Goal: Task Accomplishment & Management: Manage account settings

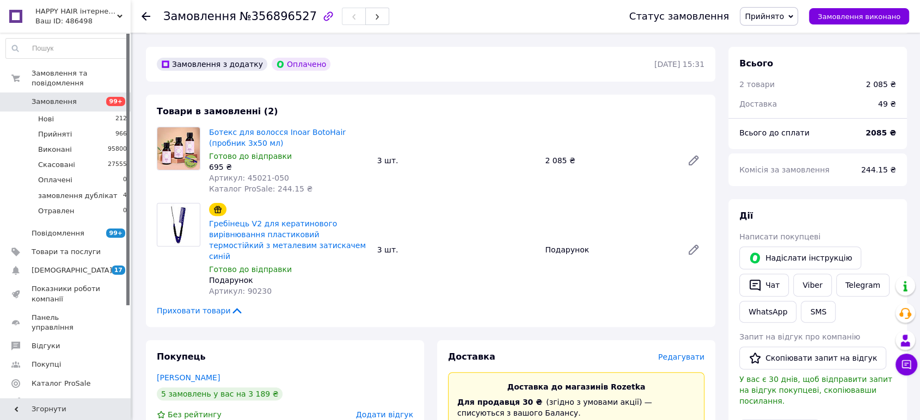
scroll to position [370, 0]
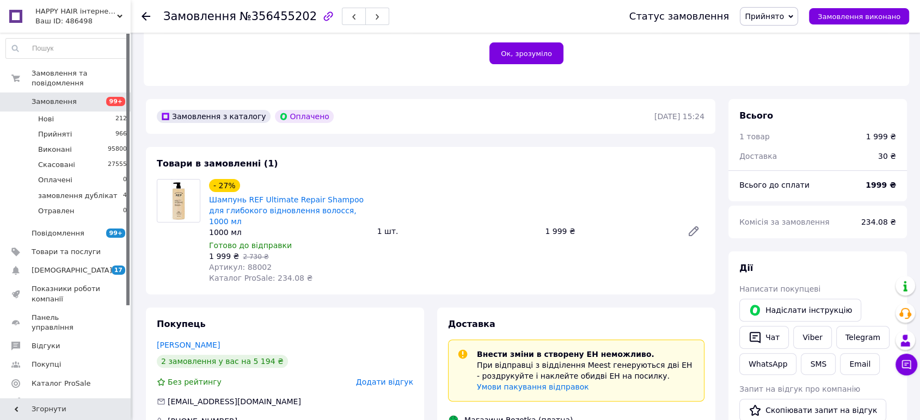
scroll to position [121, 0]
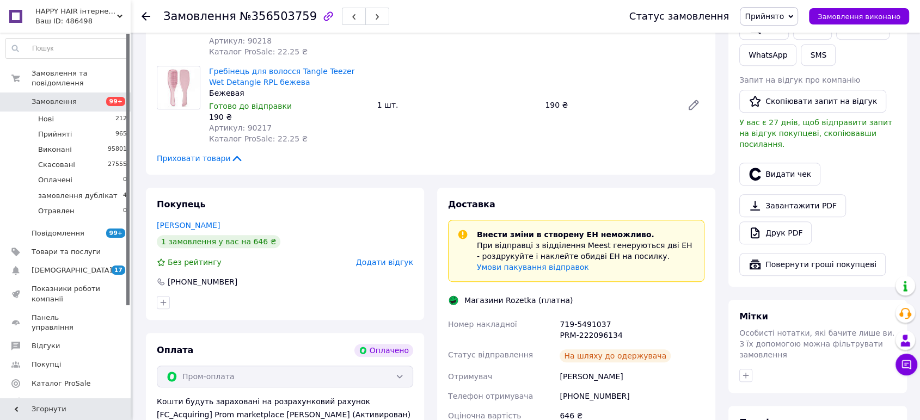
scroll to position [363, 0]
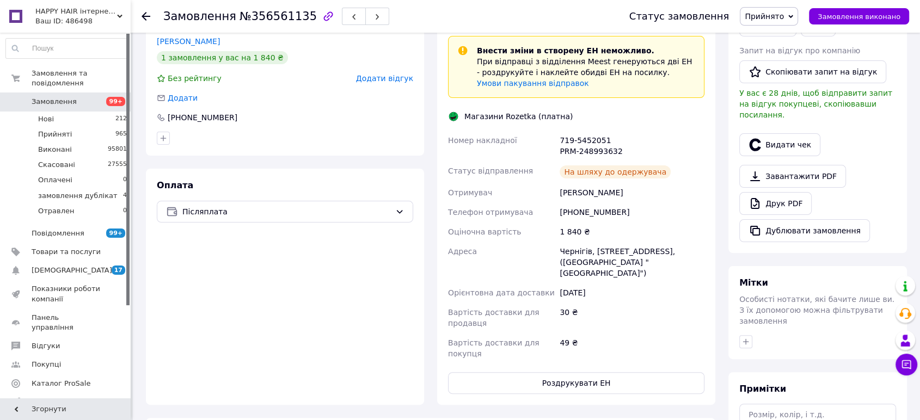
scroll to position [242, 0]
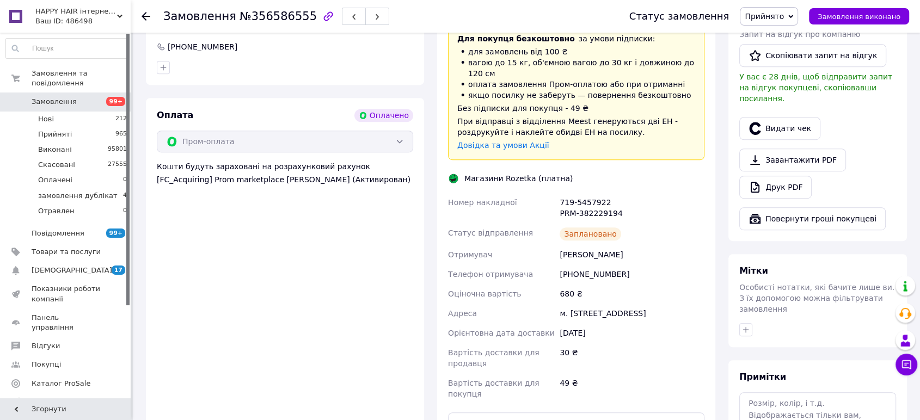
scroll to position [121, 0]
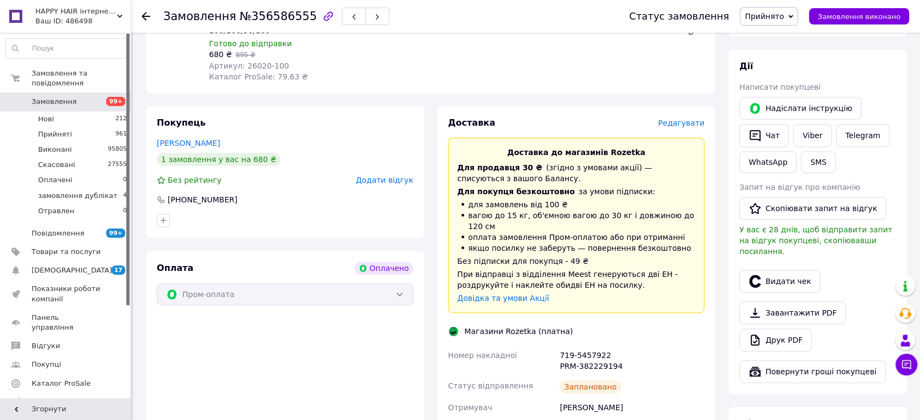
scroll to position [470, 0]
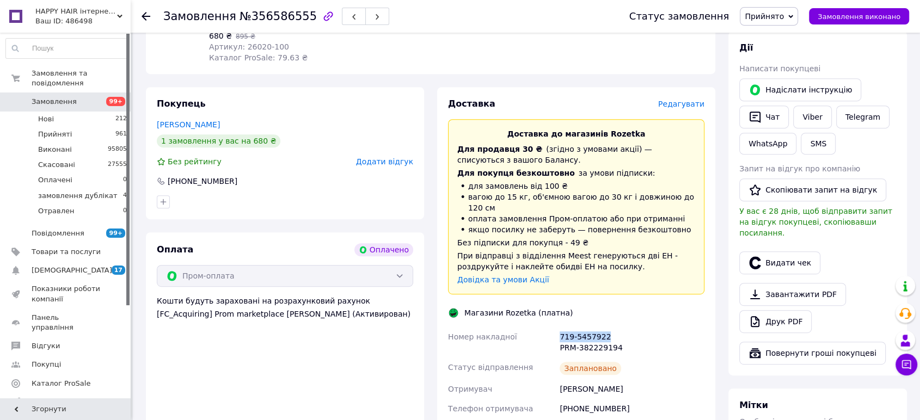
drag, startPoint x: 603, startPoint y: 302, endPoint x: 561, endPoint y: 305, distance: 42.0
click at [561, 327] on div "719-5457922 PRM-382229194" at bounding box center [631, 342] width 149 height 30
copy div "719-5457922"
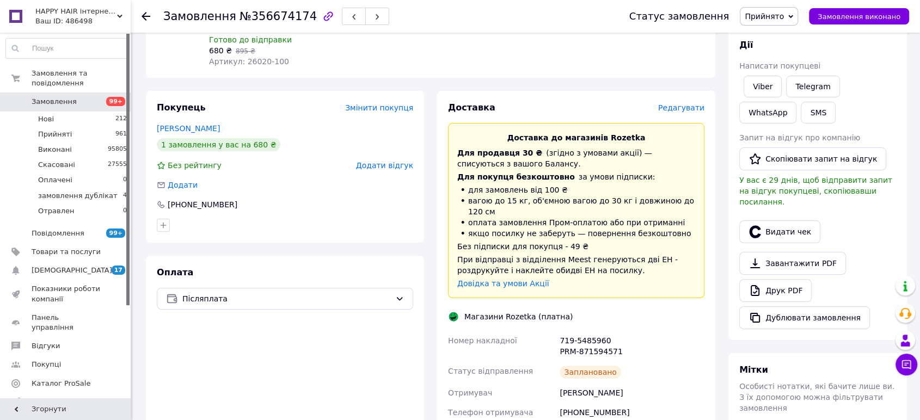
scroll to position [187, 0]
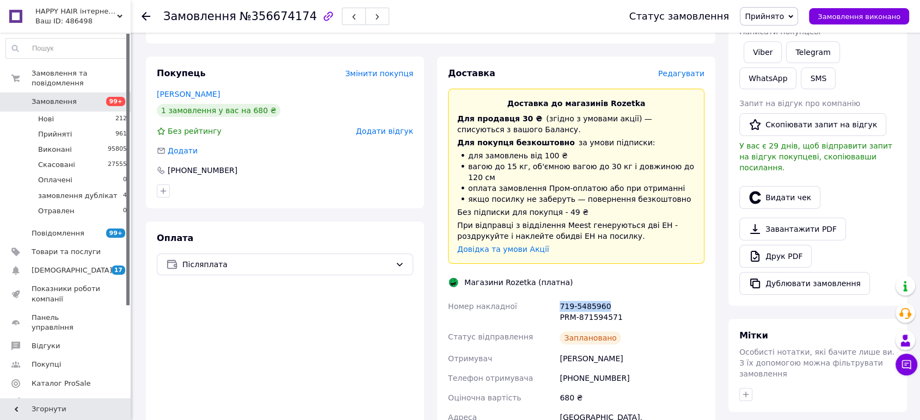
drag, startPoint x: 605, startPoint y: 283, endPoint x: 560, endPoint y: 284, distance: 44.7
click at [560, 297] on div "719-5485960 PRM-871594571" at bounding box center [631, 312] width 149 height 30
copy div "719-5485960"
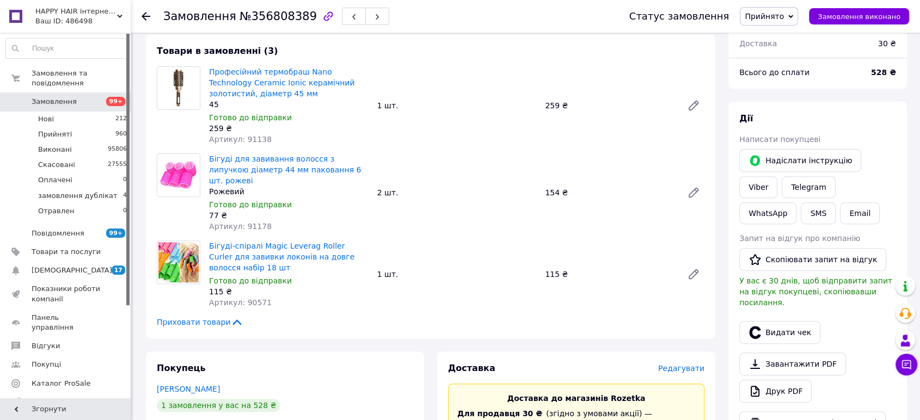
scroll to position [665, 0]
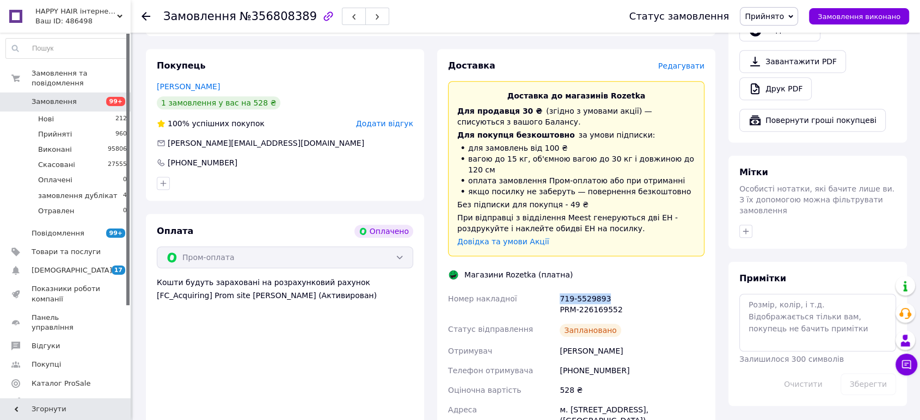
drag, startPoint x: 606, startPoint y: 265, endPoint x: 560, endPoint y: 269, distance: 45.9
click at [560, 289] on div "719-5529893 PRM-226169552" at bounding box center [631, 304] width 149 height 30
copy div "719-5529893"
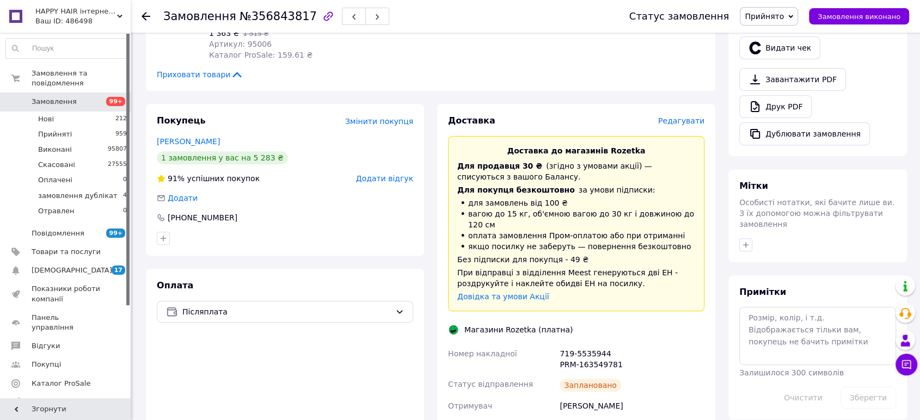
scroll to position [423, 0]
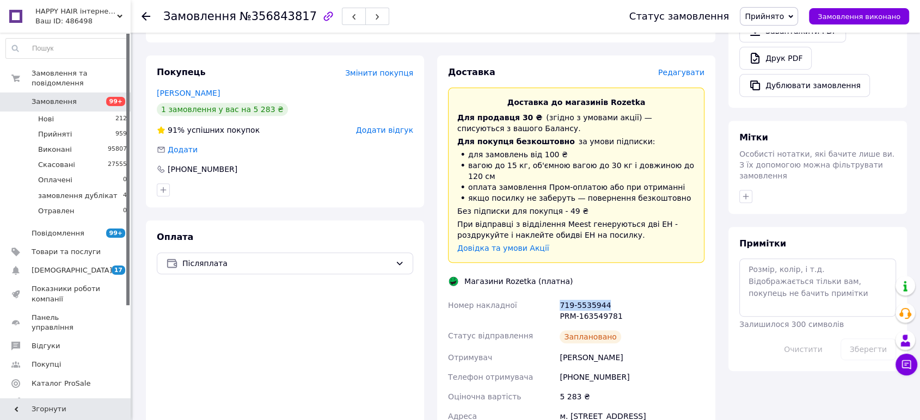
drag, startPoint x: 602, startPoint y: 280, endPoint x: 561, endPoint y: 282, distance: 41.4
click at [561, 296] on div "719-5535944 PRM-163549781" at bounding box center [631, 311] width 149 height 30
copy div "719-5535944"
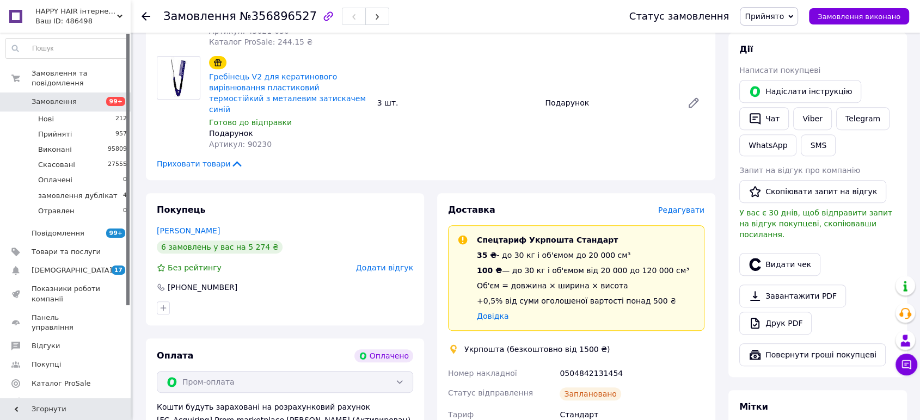
scroll to position [87, 0]
